Goal: Submit feedback/report problem

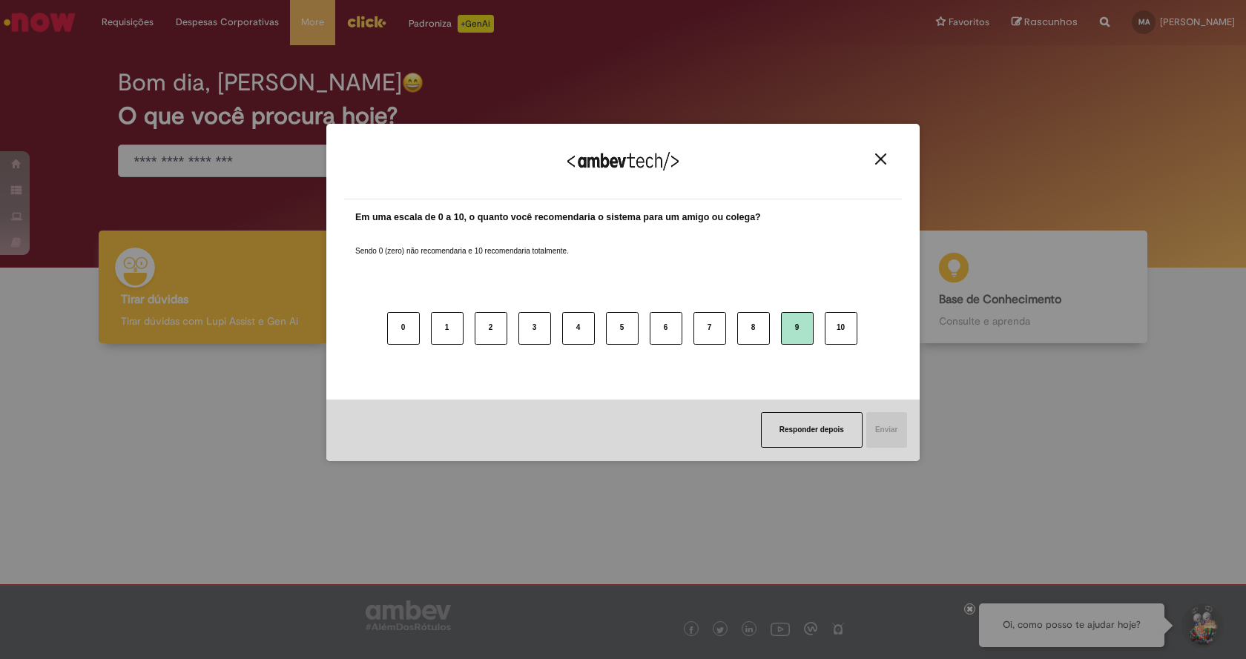
click at [801, 320] on button "9" at bounding box center [797, 328] width 33 height 33
click at [881, 424] on button "Enviar" at bounding box center [886, 430] width 42 height 36
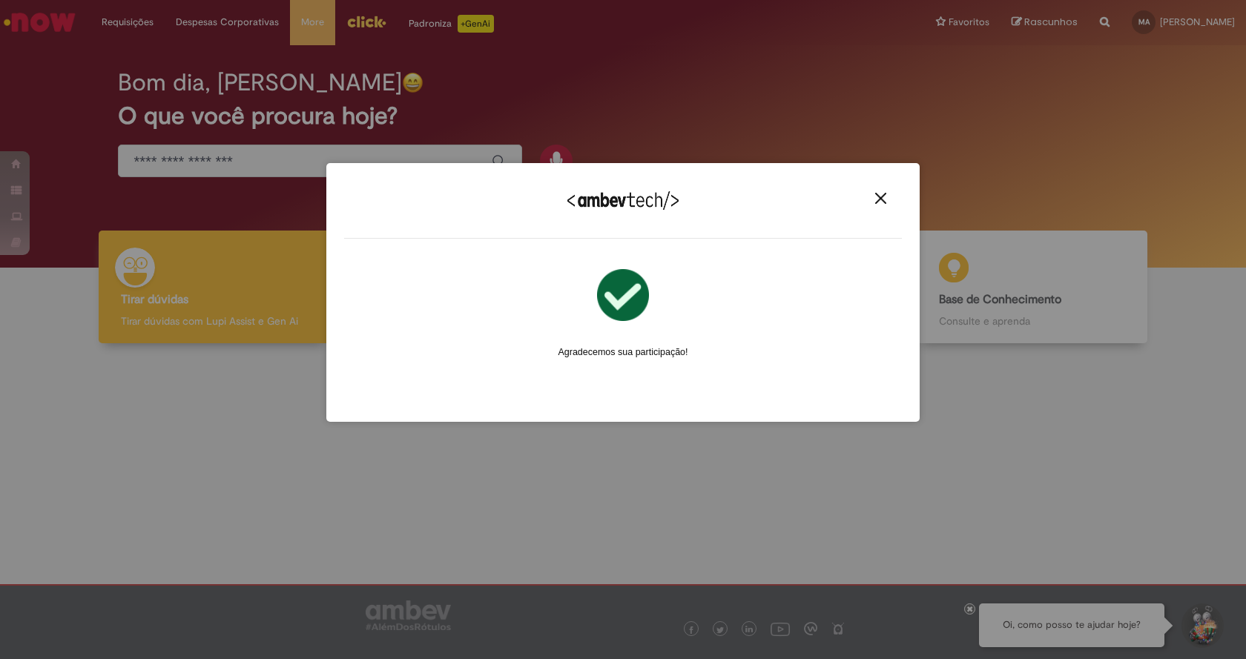
click at [878, 191] on div "Agradecemos seu feedback!" at bounding box center [623, 210] width 558 height 58
click at [878, 194] on img "Close" at bounding box center [880, 198] width 11 height 11
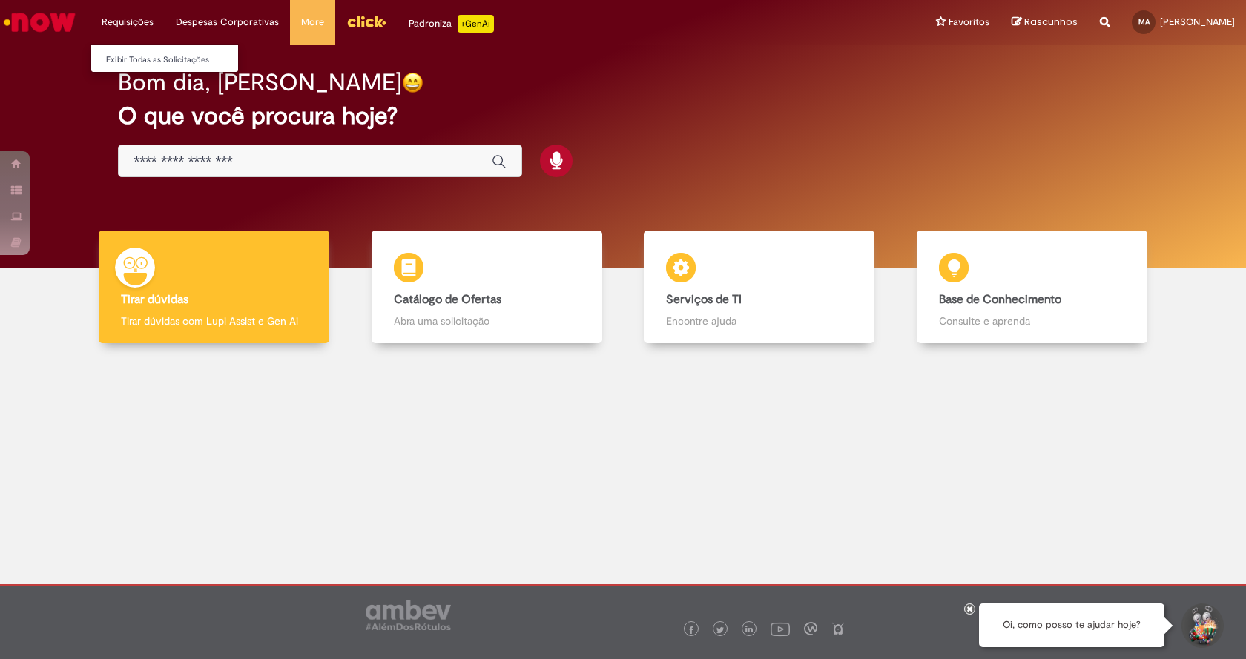
click at [135, 20] on li "Requisições Exibir Todas as Solicitações" at bounding box center [127, 22] width 74 height 44
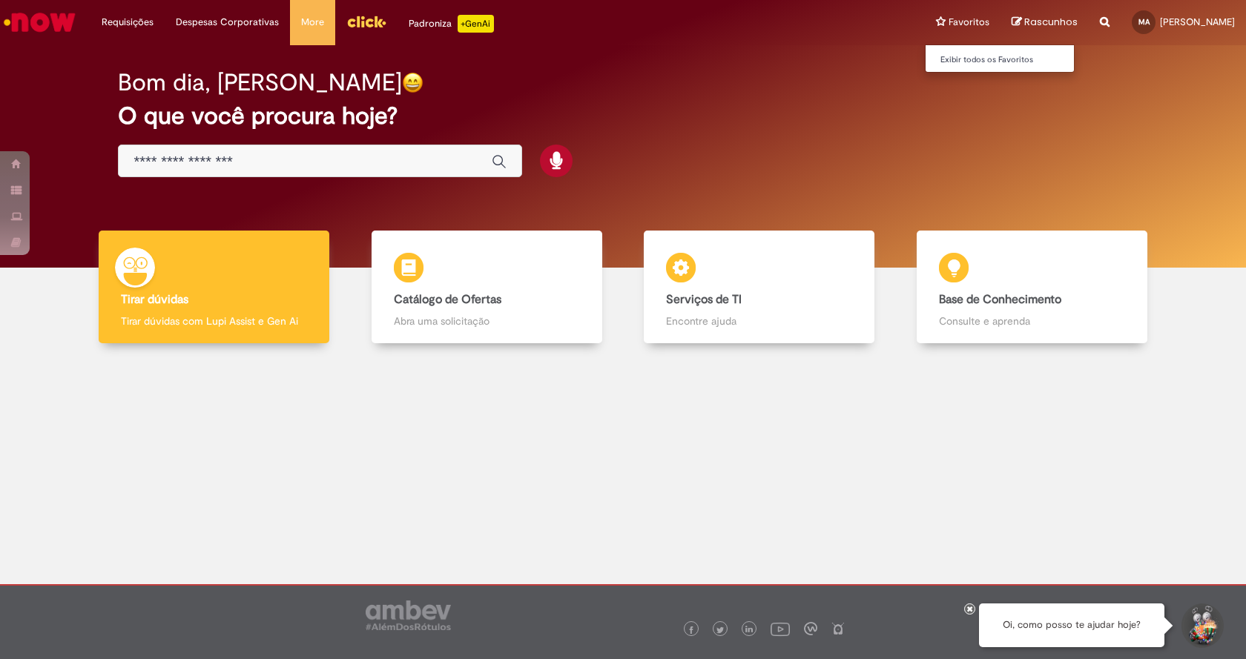
click at [945, 18] on li "Favoritos Exibir todos os Favoritos" at bounding box center [963, 22] width 76 height 44
click at [936, 58] on link "Exibir todos os Favoritos" at bounding box center [1007, 60] width 163 height 16
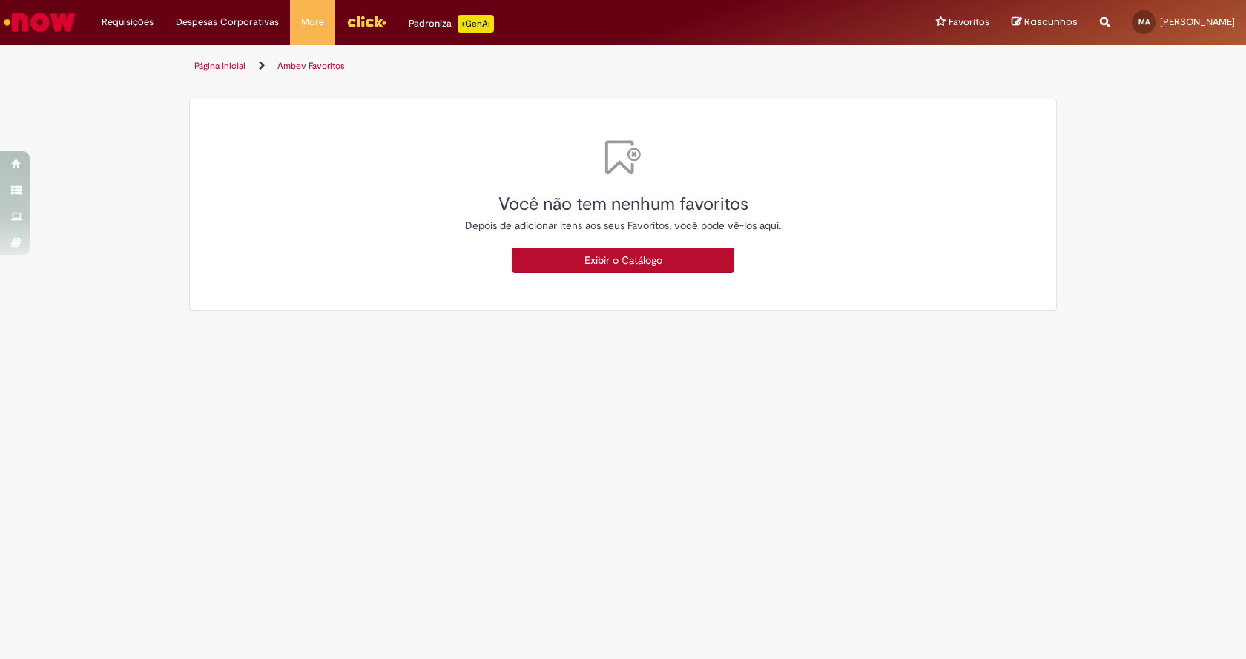
click at [427, 22] on div "Padroniza +GenAi" at bounding box center [451, 24] width 85 height 18
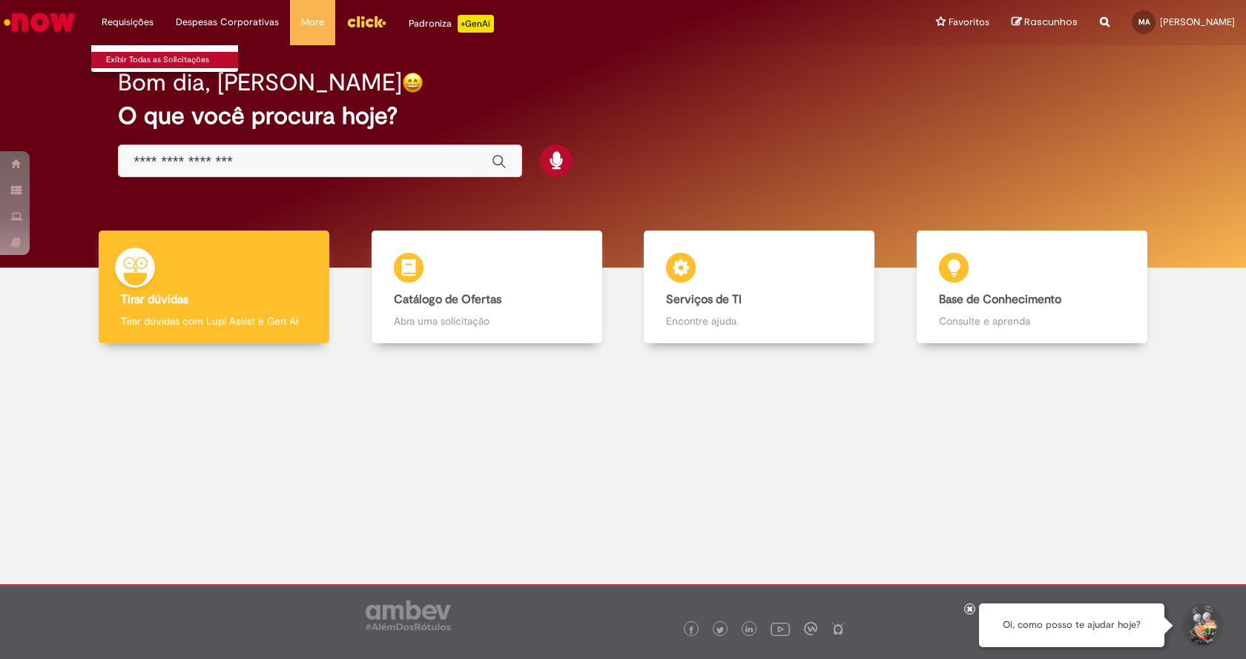
click at [140, 59] on link "Exibir Todas as Solicitações" at bounding box center [172, 60] width 163 height 16
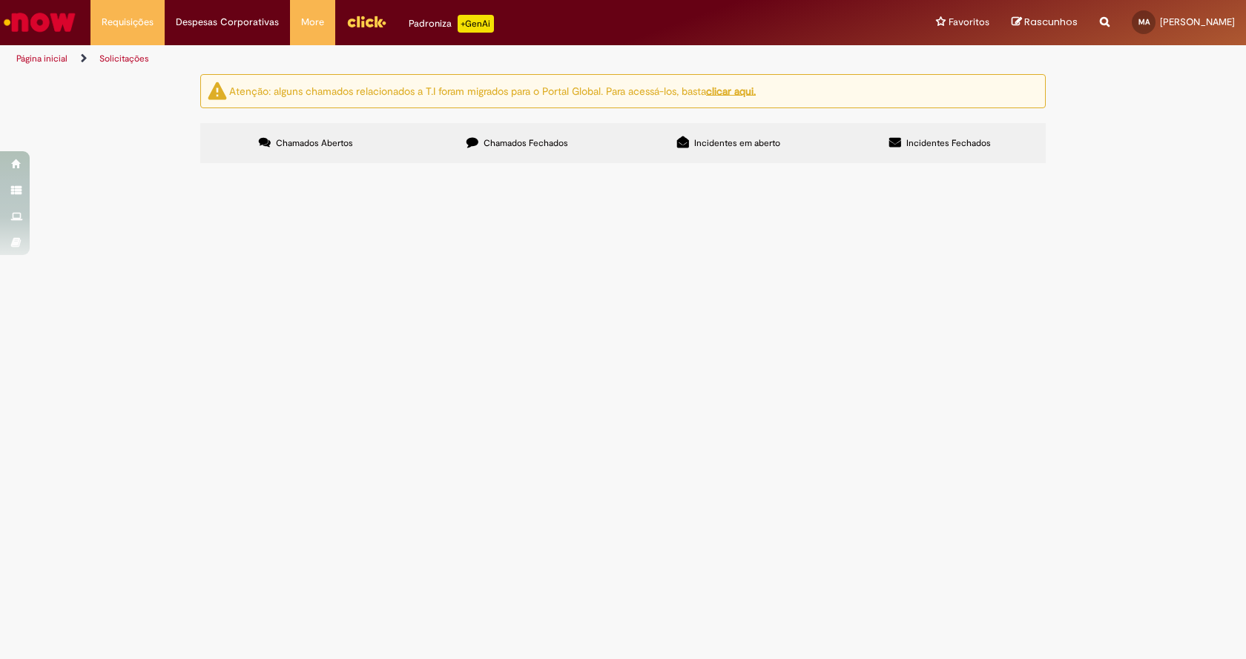
click at [494, 138] on span "Chamados Fechados" at bounding box center [526, 143] width 85 height 12
click at [0, 0] on img "recolher o estado da solicitação" at bounding box center [0, 0] width 0 height 0
click at [683, 137] on icon at bounding box center [683, 142] width 12 height 12
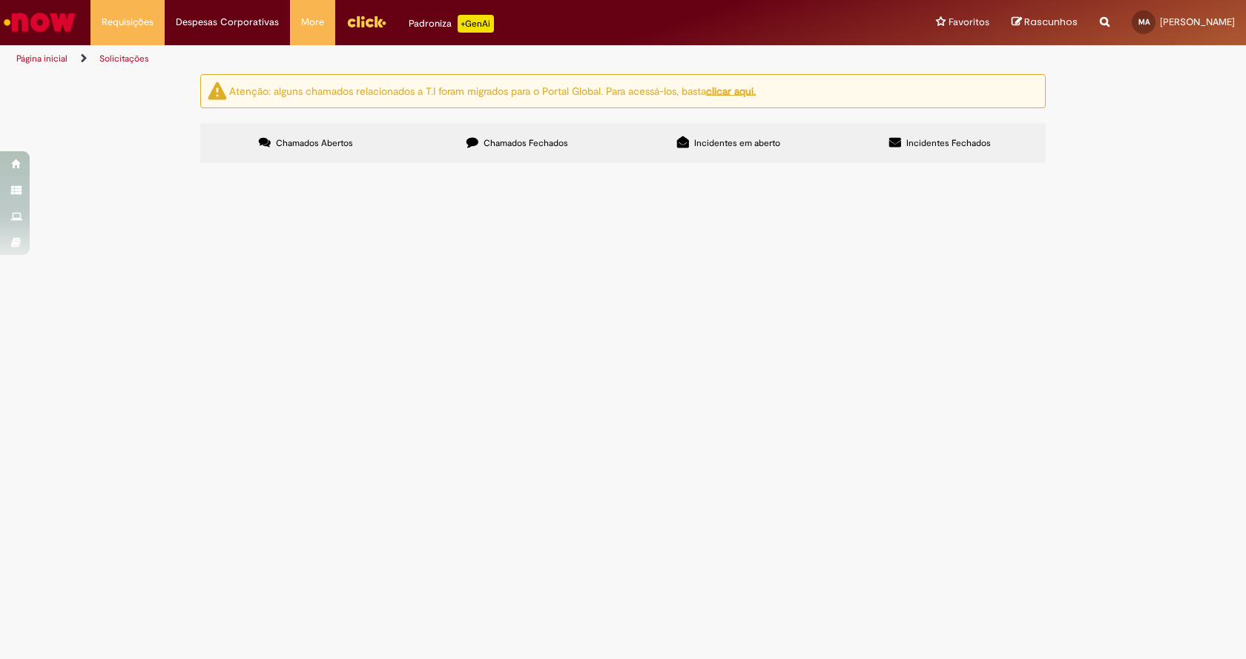
click at [902, 135] on label "Incidentes Fechados" at bounding box center [939, 143] width 211 height 40
click at [308, 142] on span "Chamados Abertos" at bounding box center [314, 143] width 77 height 12
